Goal: Task Accomplishment & Management: Use online tool/utility

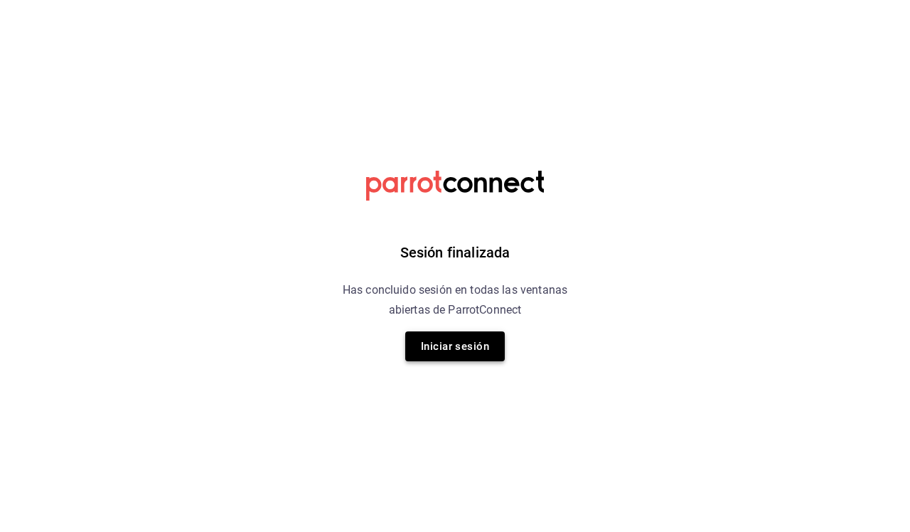
click at [451, 345] on button "Iniciar sesión" at bounding box center [455, 346] width 100 height 30
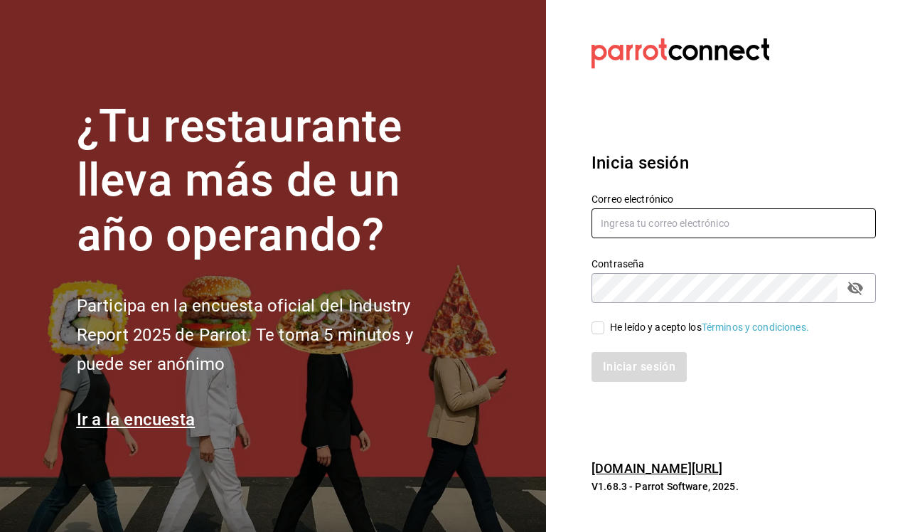
type input "[EMAIL_ADDRESS][DOMAIN_NAME]"
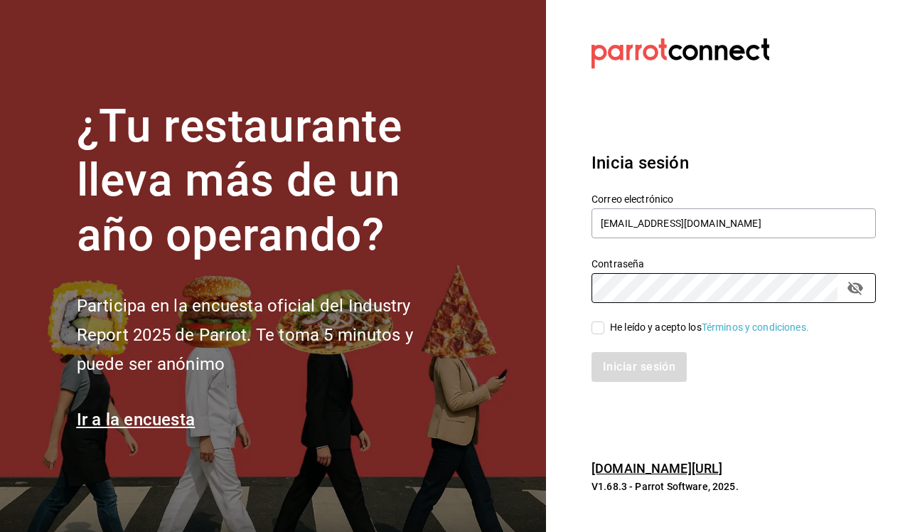
click at [606, 325] on span "He leído y acepto los Términos y condiciones." at bounding box center [706, 327] width 205 height 15
click at [604, 325] on input "He leído y acepto los Términos y condiciones." at bounding box center [597, 327] width 13 height 13
checkbox input "true"
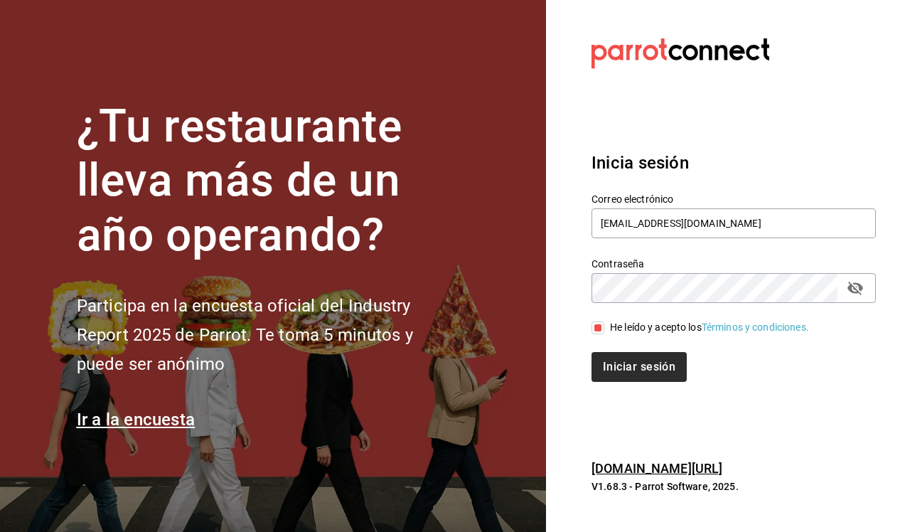
click at [630, 358] on button "Iniciar sesión" at bounding box center [638, 367] width 95 height 30
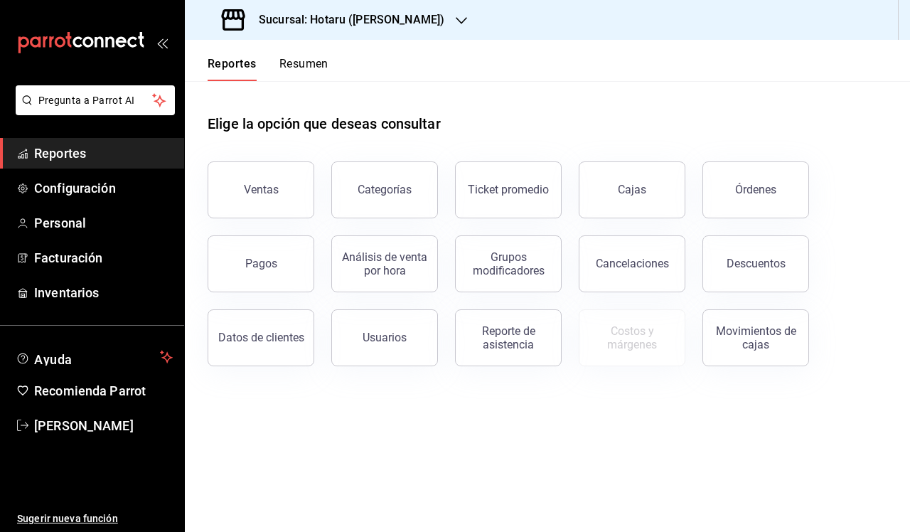
click at [399, 27] on div "Sucursal: Hotaru (Valle)" at bounding box center [334, 20] width 276 height 40
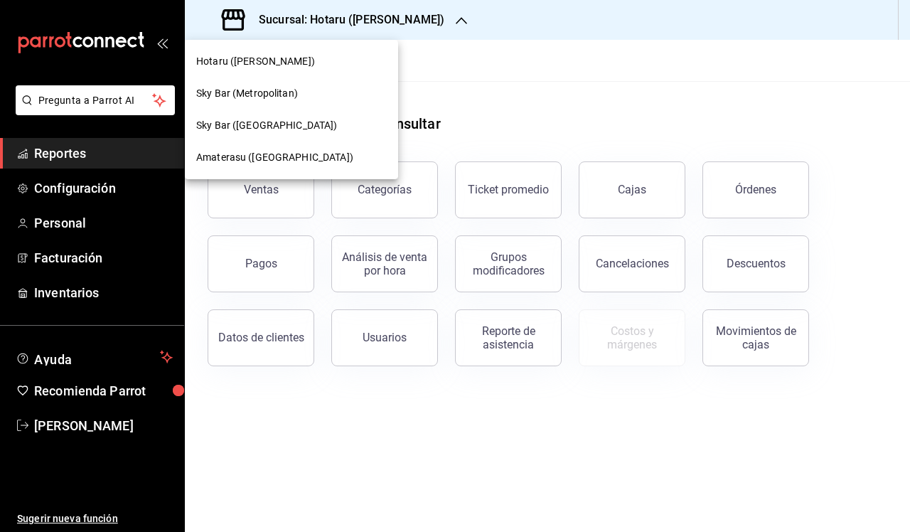
click at [285, 156] on span "Amaterasu (Metropolitan)" at bounding box center [274, 157] width 157 height 15
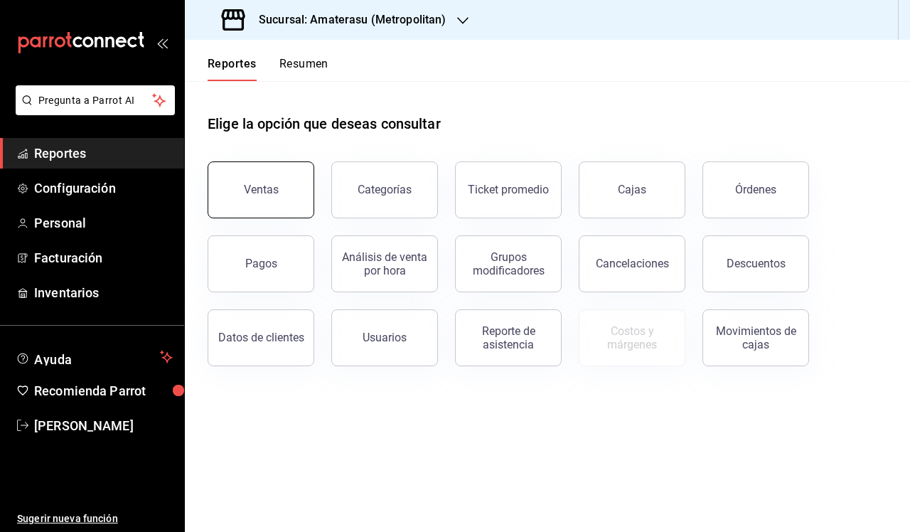
click at [255, 178] on button "Ventas" at bounding box center [261, 189] width 107 height 57
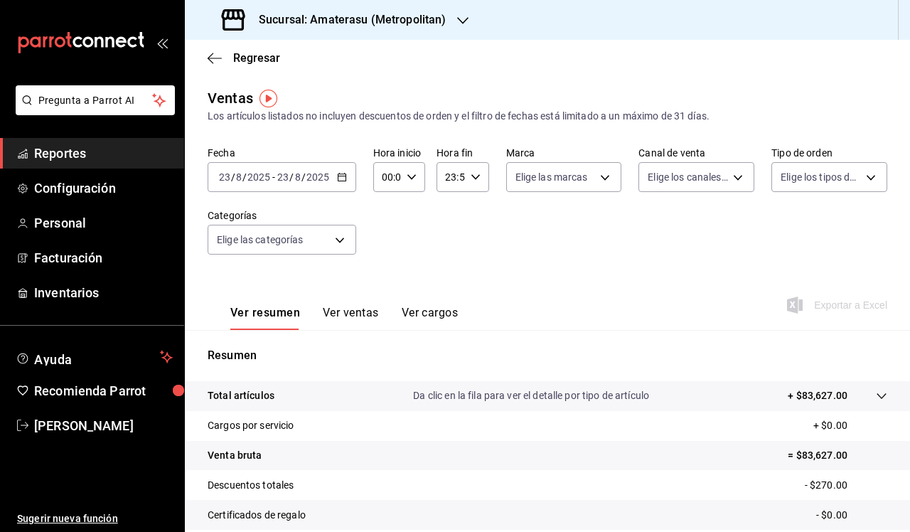
click at [341, 180] on icon "button" at bounding box center [342, 177] width 10 height 10
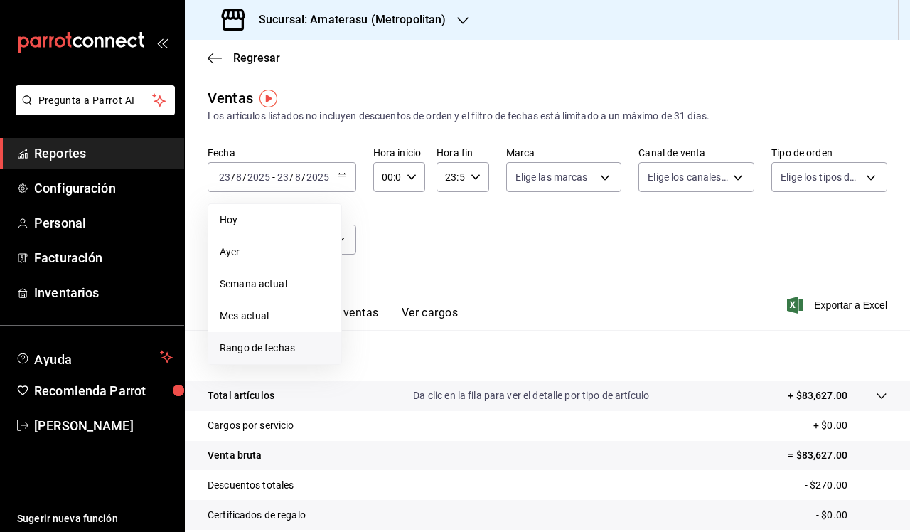
click at [274, 347] on span "Rango de fechas" at bounding box center [275, 347] width 110 height 15
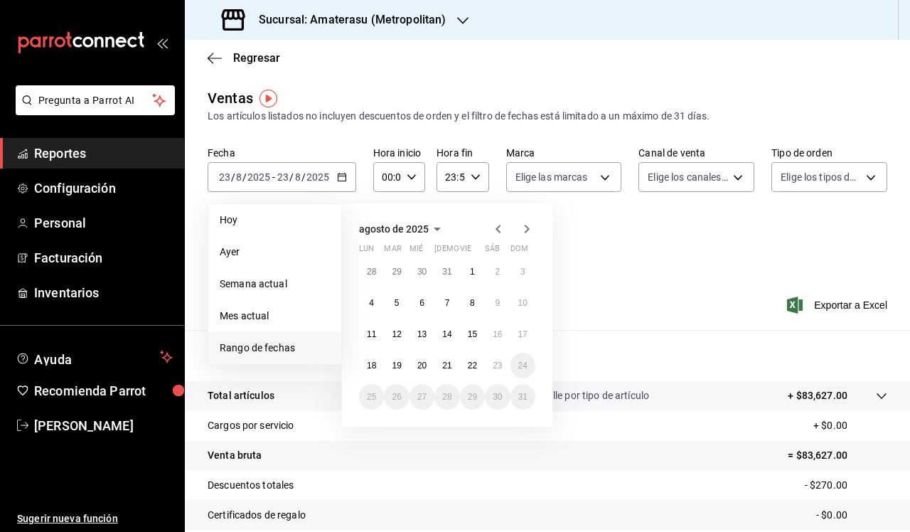
click at [411, 181] on icon "button" at bounding box center [412, 177] width 10 height 10
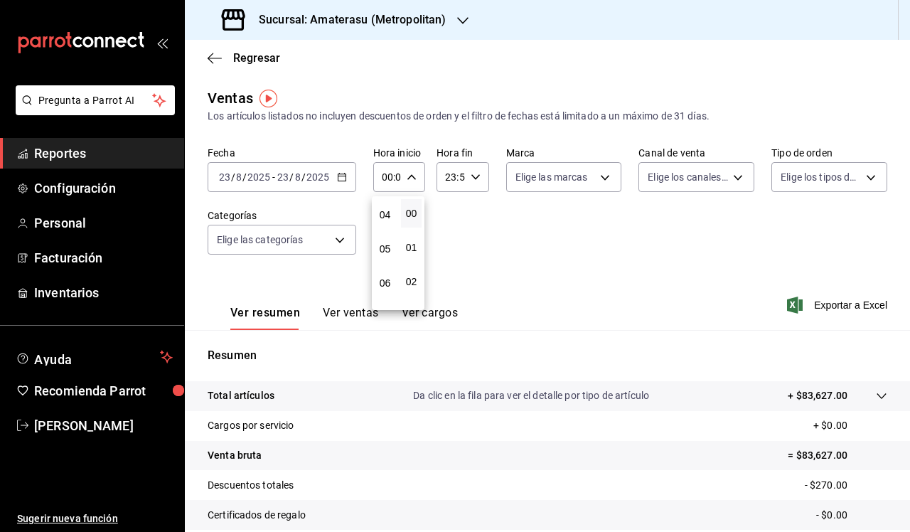
scroll to position [139, 0]
click at [383, 248] on span "05" at bounding box center [385, 244] width 4 height 11
type input "05:00"
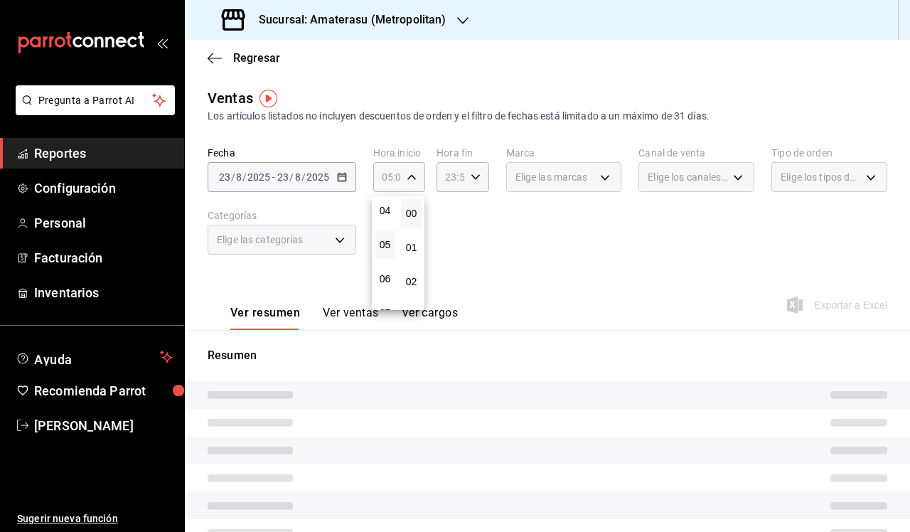
click at [479, 176] on div at bounding box center [455, 266] width 910 height 532
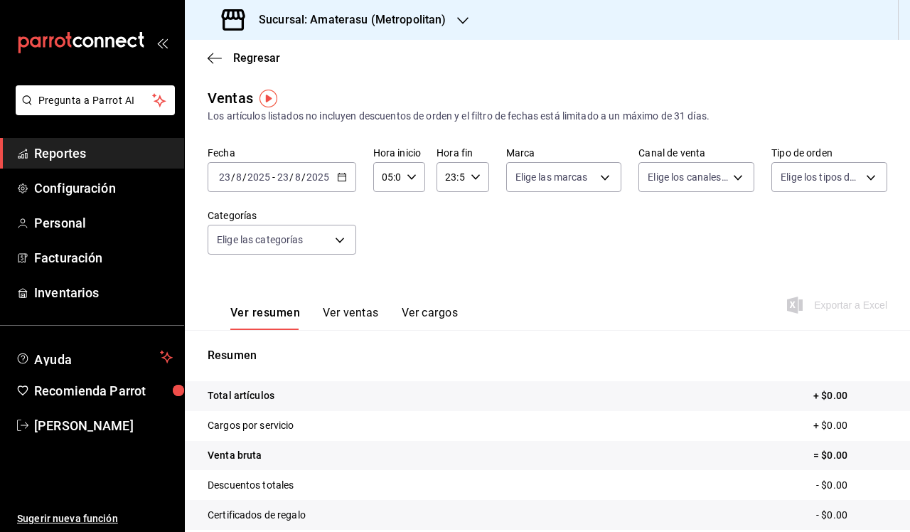
click at [473, 175] on icon "button" at bounding box center [475, 177] width 10 height 10
click at [447, 263] on span "05" at bounding box center [449, 259] width 4 height 11
click at [613, 267] on div at bounding box center [455, 266] width 910 height 532
click at [611, 176] on body "Pregunta a Parrot AI Reportes Configuración Personal Facturación Inventarios Ay…" at bounding box center [455, 266] width 910 height 532
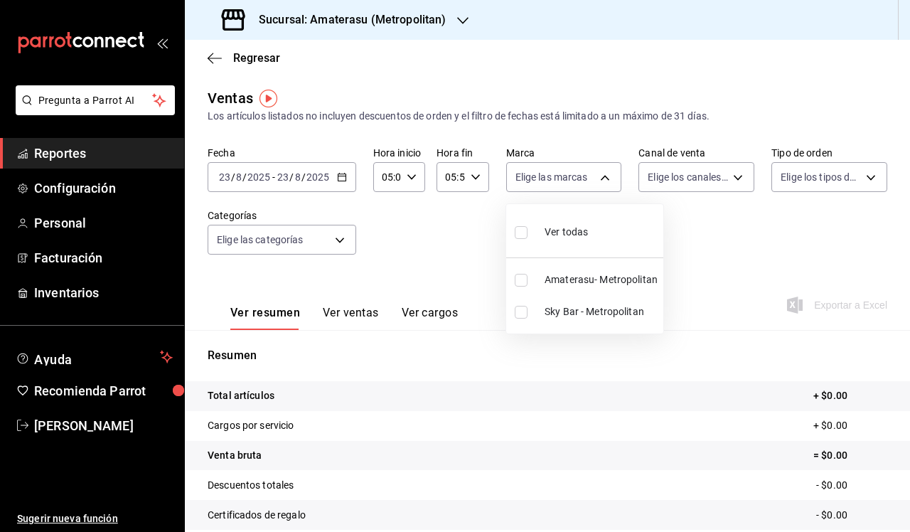
click at [483, 172] on div at bounding box center [455, 266] width 910 height 532
click at [474, 173] on icon "button" at bounding box center [475, 177] width 10 height 10
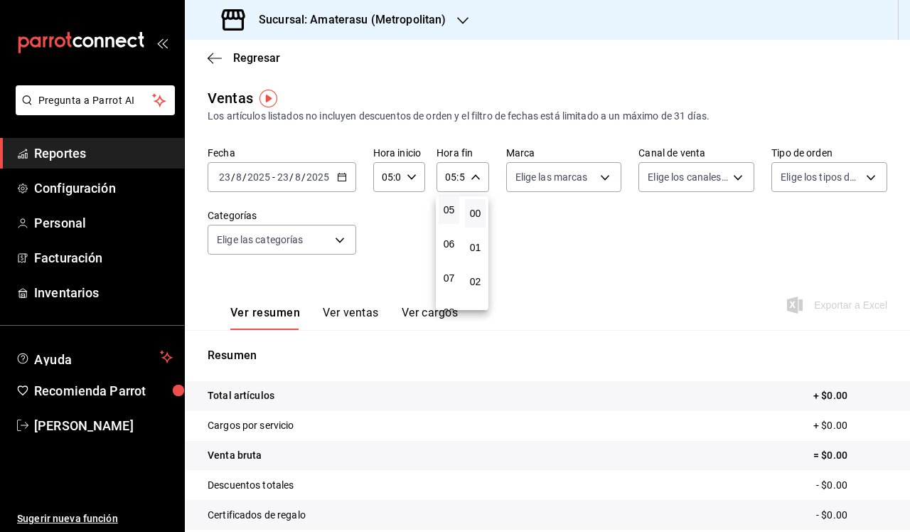
click at [475, 224] on button "00" at bounding box center [475, 213] width 21 height 28
type input "05:00"
click at [578, 237] on div at bounding box center [455, 266] width 910 height 532
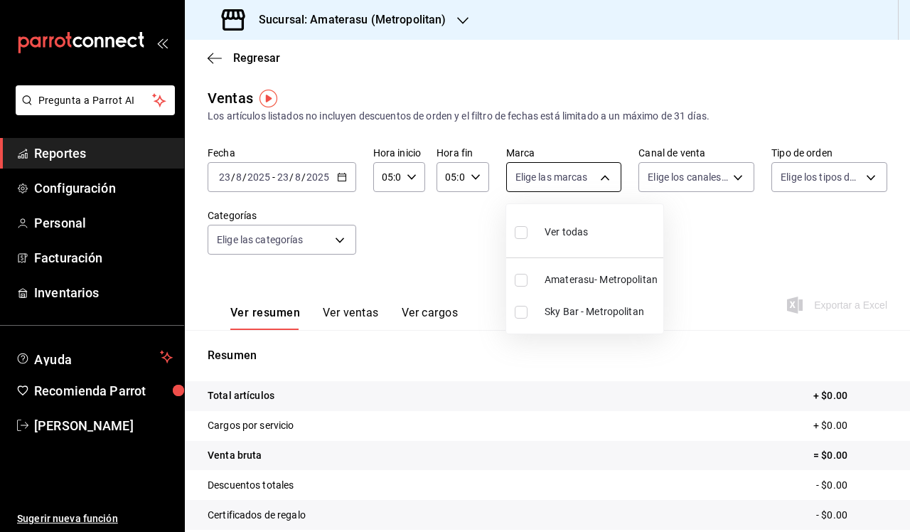
click at [605, 171] on body "Pregunta a Parrot AI Reportes Configuración Personal Facturación Inventarios Ay…" at bounding box center [455, 266] width 910 height 532
click at [525, 307] on input "checkbox" at bounding box center [521, 312] width 13 height 13
checkbox input "true"
type input "f3afaab8-8c3d-4e49-a299-af9bdf6027b2"
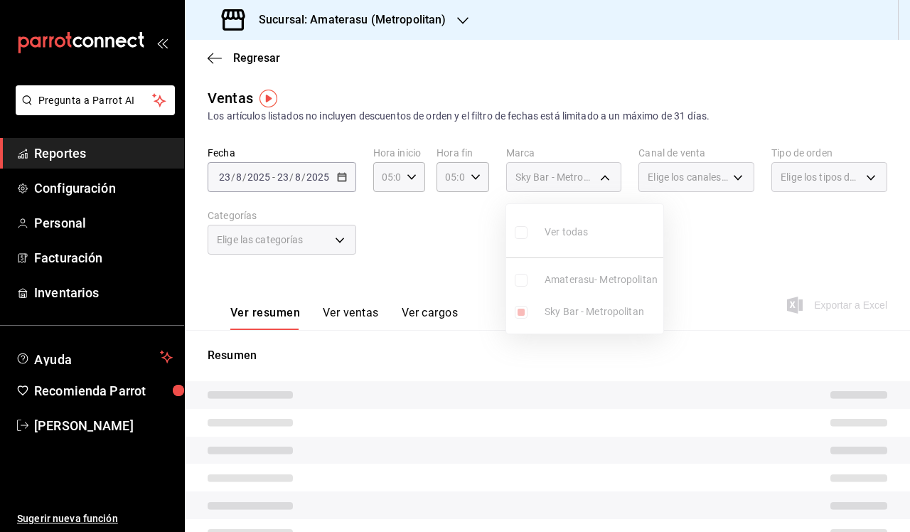
click at [663, 357] on div at bounding box center [455, 266] width 910 height 532
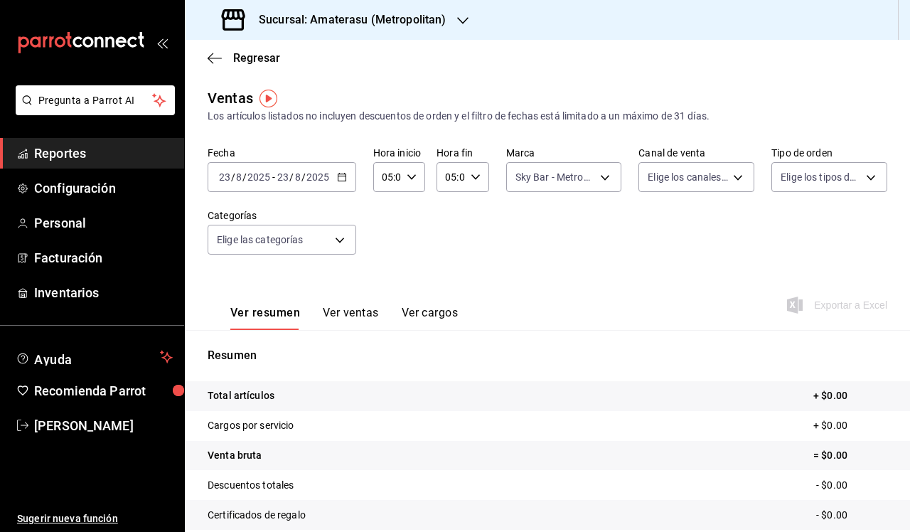
click at [342, 175] on icon "button" at bounding box center [342, 177] width 10 height 10
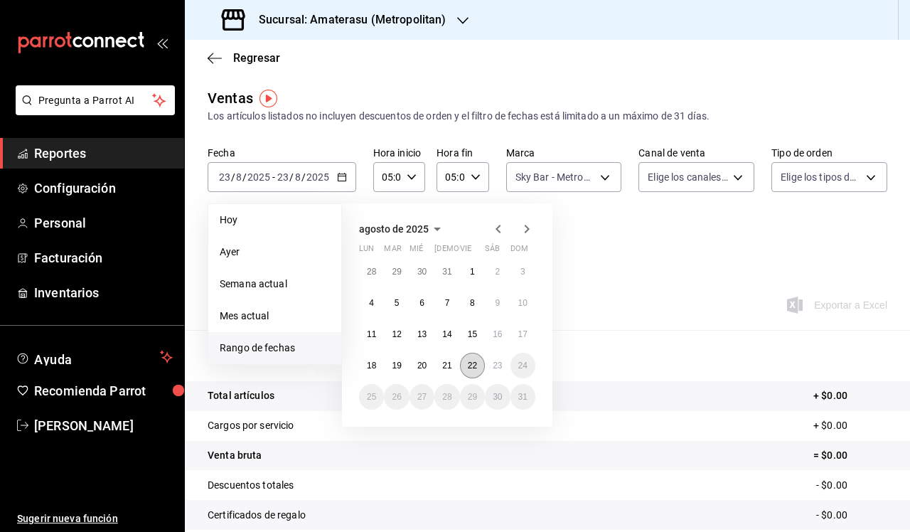
click at [475, 367] on abbr "22" at bounding box center [472, 365] width 9 height 10
click at [500, 365] on abbr "23" at bounding box center [497, 365] width 9 height 10
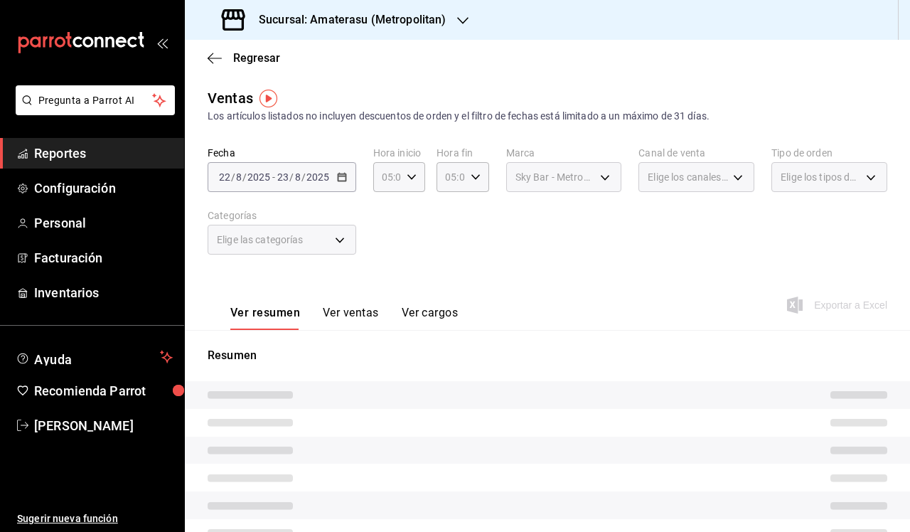
click at [616, 389] on tr at bounding box center [547, 395] width 725 height 28
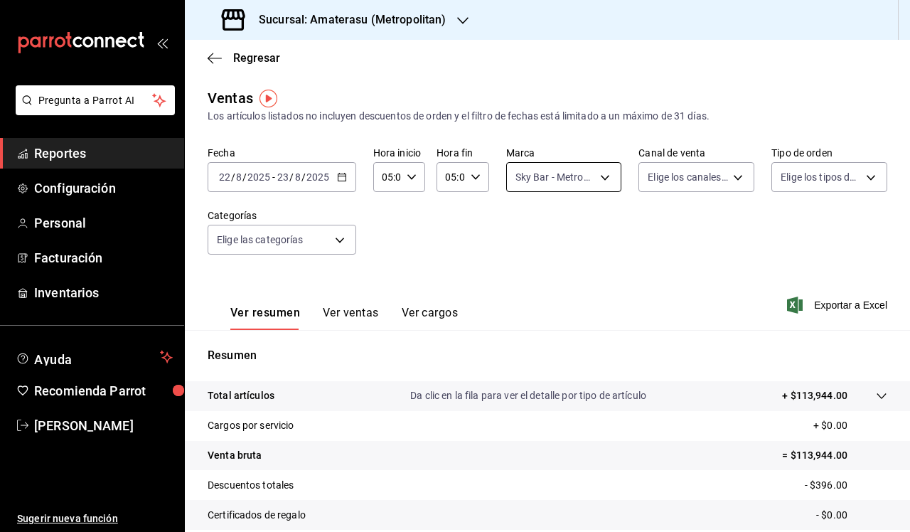
click at [605, 178] on body "Pregunta a Parrot AI Reportes Configuración Personal Facturación Inventarios Ay…" at bounding box center [455, 266] width 910 height 532
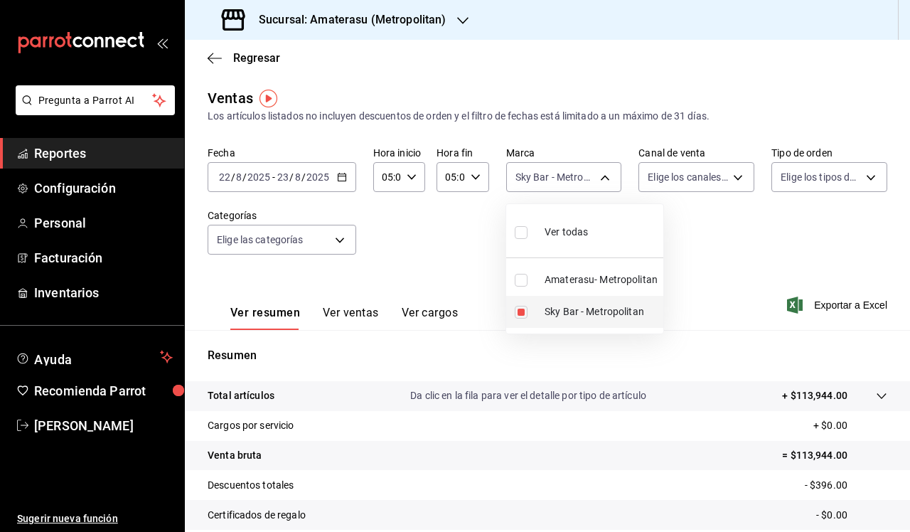
click at [525, 307] on input "checkbox" at bounding box center [521, 312] width 13 height 13
checkbox input "false"
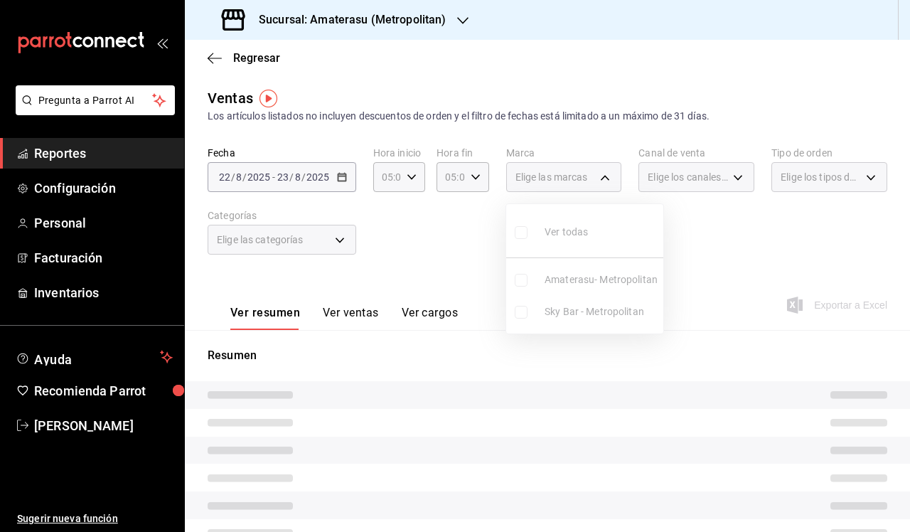
click at [523, 281] on ul "Ver todas Amaterasu- Metropolitan Sky Bar - Metropolitan" at bounding box center [584, 268] width 157 height 129
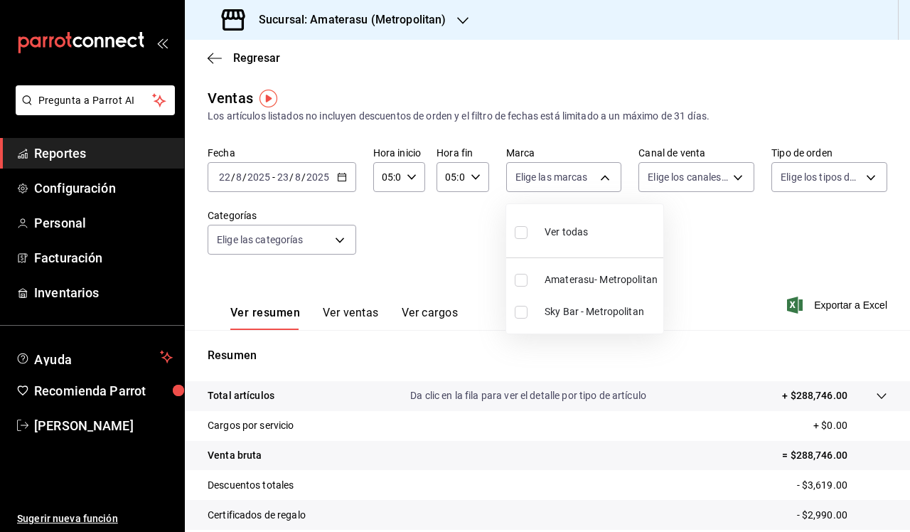
click at [523, 281] on input "checkbox" at bounding box center [521, 280] width 13 height 13
checkbox input "true"
type input "e4cd7fcb-d45b-43ae-a99f-ad4ccfcd9032"
click at [724, 397] on div at bounding box center [455, 266] width 910 height 532
click at [717, 343] on div "Resumen Total artículos Da clic en la fila para ver el detalle por tipo de artí…" at bounding box center [547, 483] width 725 height 306
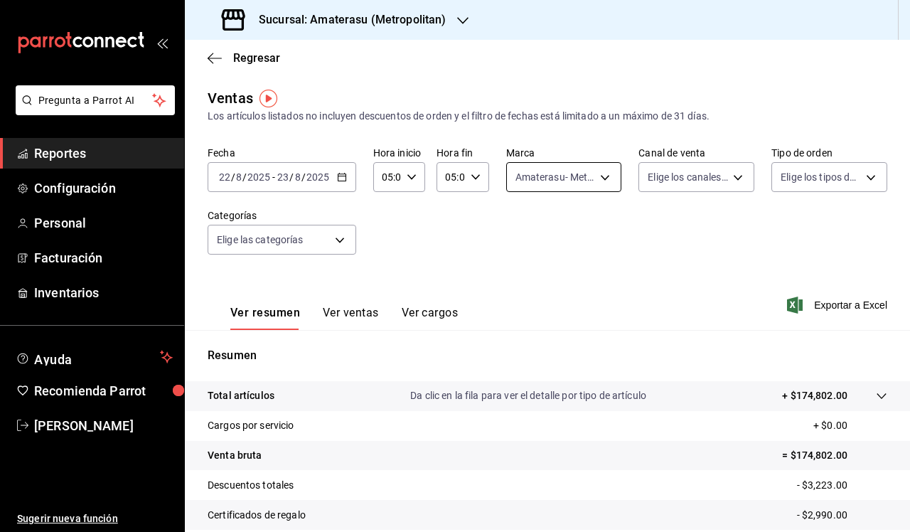
click at [609, 178] on body "Pregunta a Parrot AI Reportes Configuración Personal Facturación Inventarios Ay…" at bounding box center [455, 266] width 910 height 532
click at [526, 231] on input "checkbox" at bounding box center [521, 232] width 13 height 13
checkbox input "true"
type input "e4cd7fcb-d45b-43ae-a99f-ad4ccfcd9032,f3afaab8-8c3d-4e49-a299-af9bdf6027b2"
checkbox input "true"
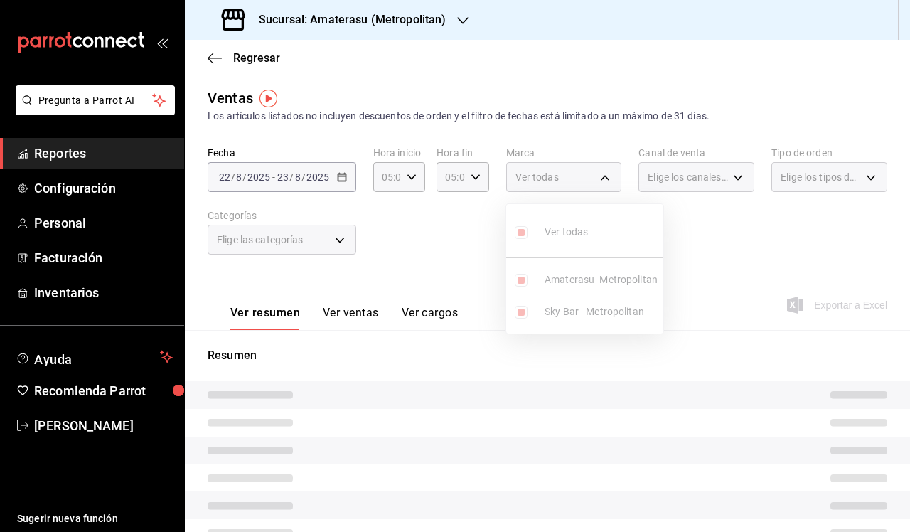
click at [766, 499] on div at bounding box center [455, 266] width 910 height 532
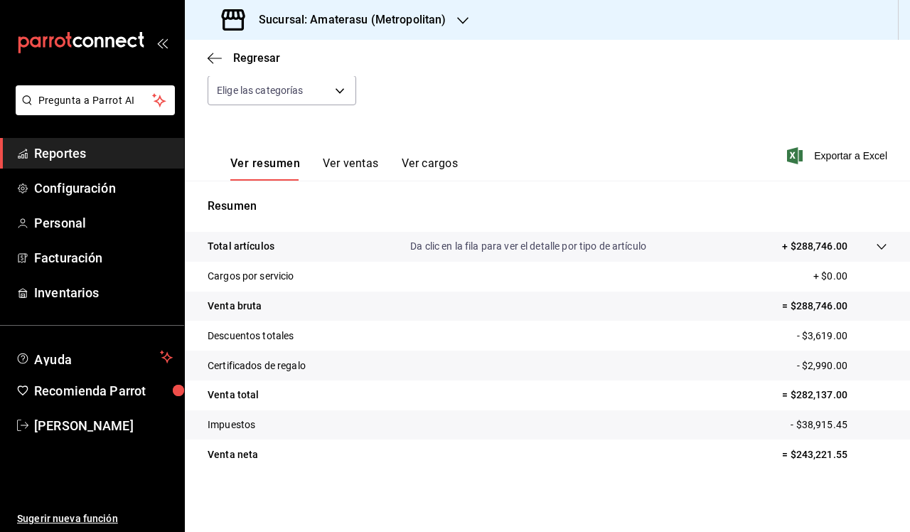
scroll to position [149, 0]
click at [632, 53] on div "Regresar" at bounding box center [547, 58] width 725 height 36
